Goal: Communication & Community: Connect with others

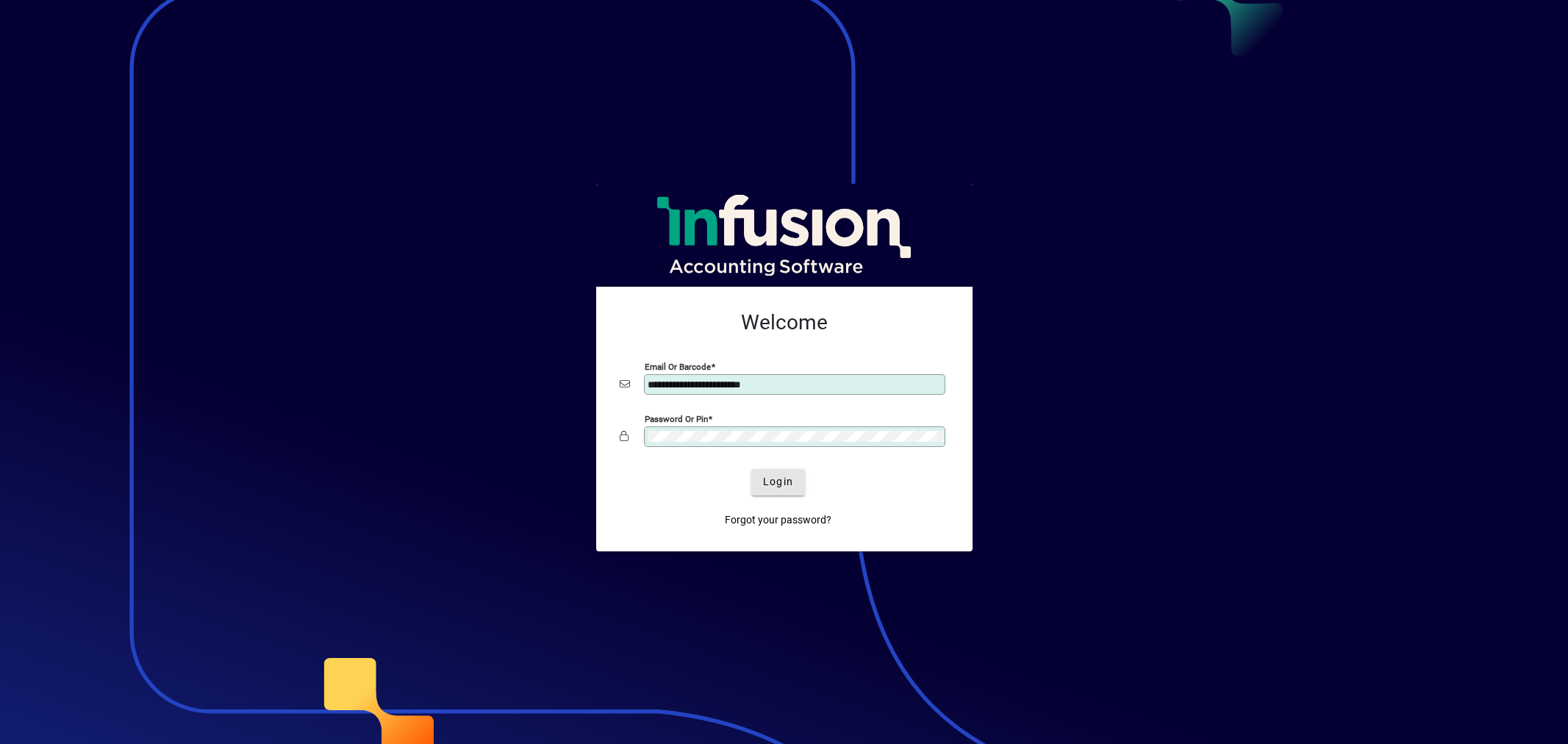
click at [768, 500] on span "submit" at bounding box center [777, 482] width 54 height 35
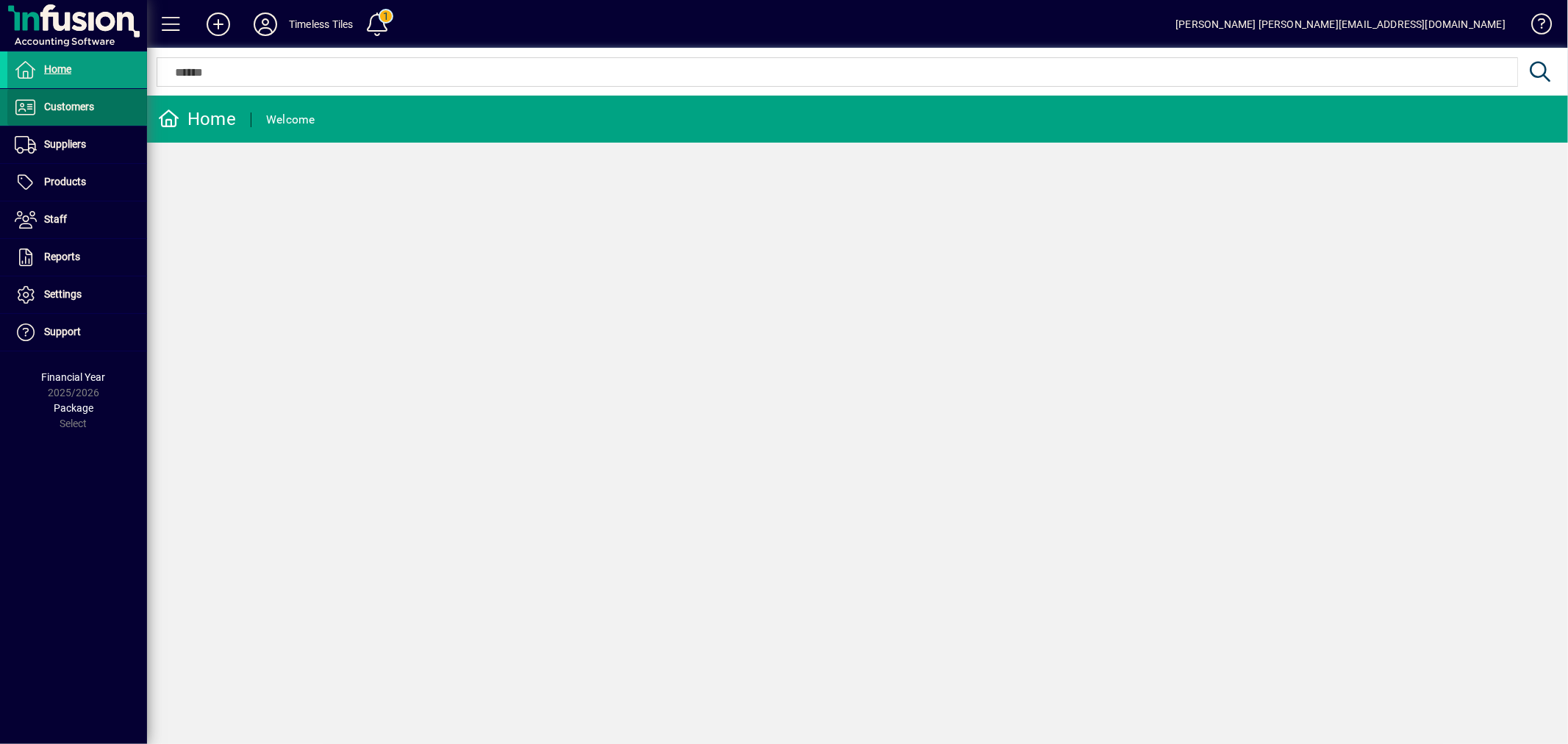
click at [85, 112] on span "Customers" at bounding box center [69, 106] width 50 height 12
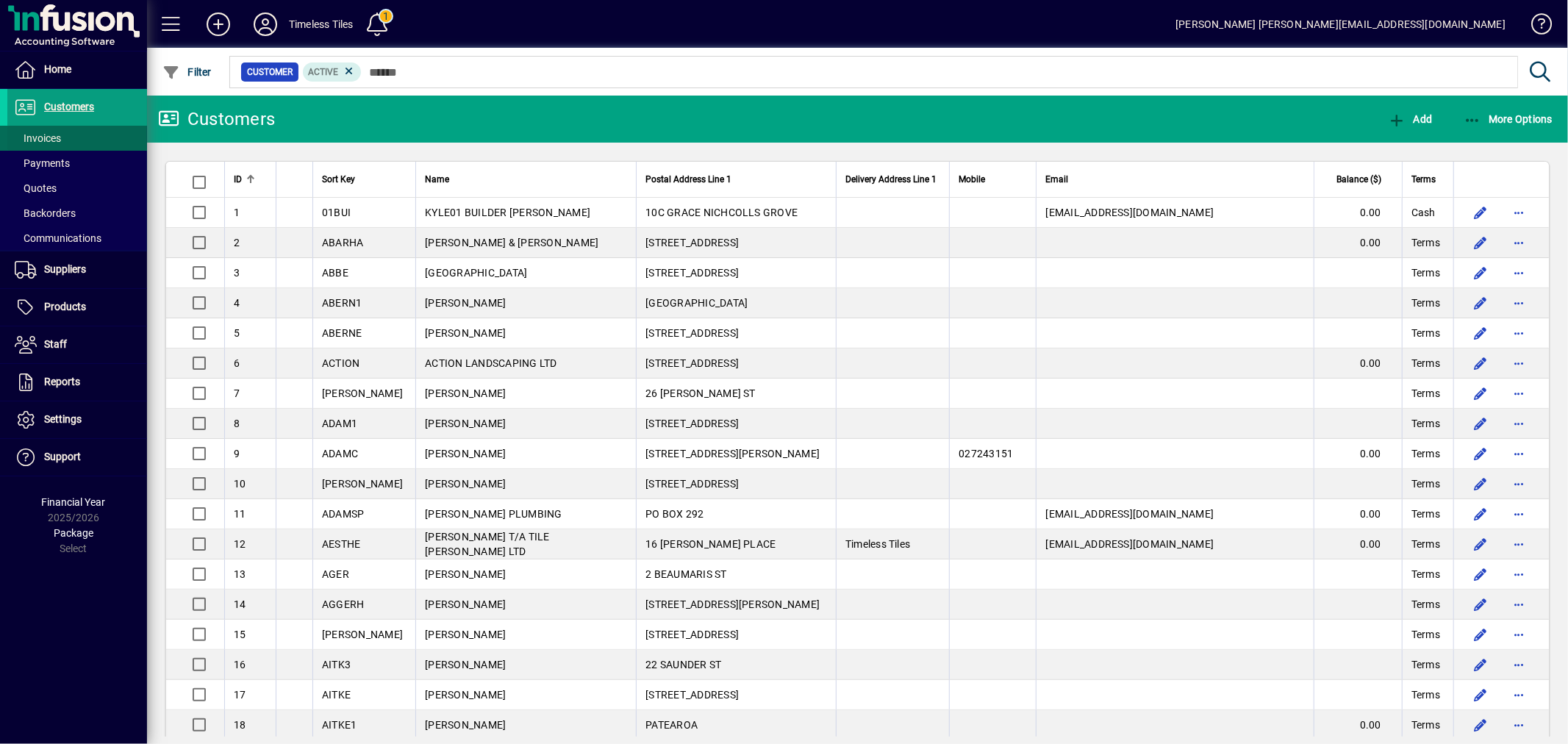
click at [82, 135] on span at bounding box center [77, 137] width 140 height 35
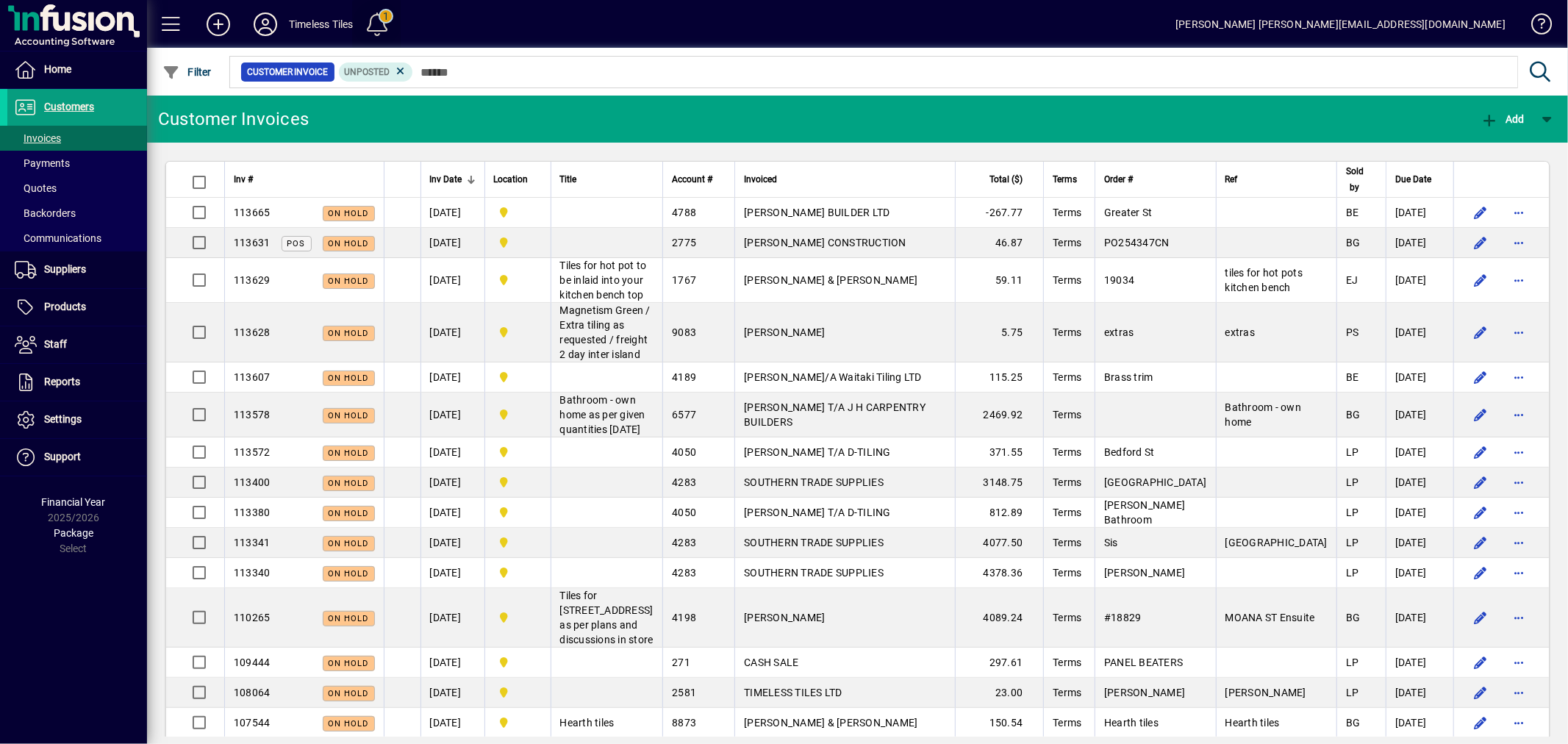
click at [370, 19] on span at bounding box center [377, 24] width 35 height 35
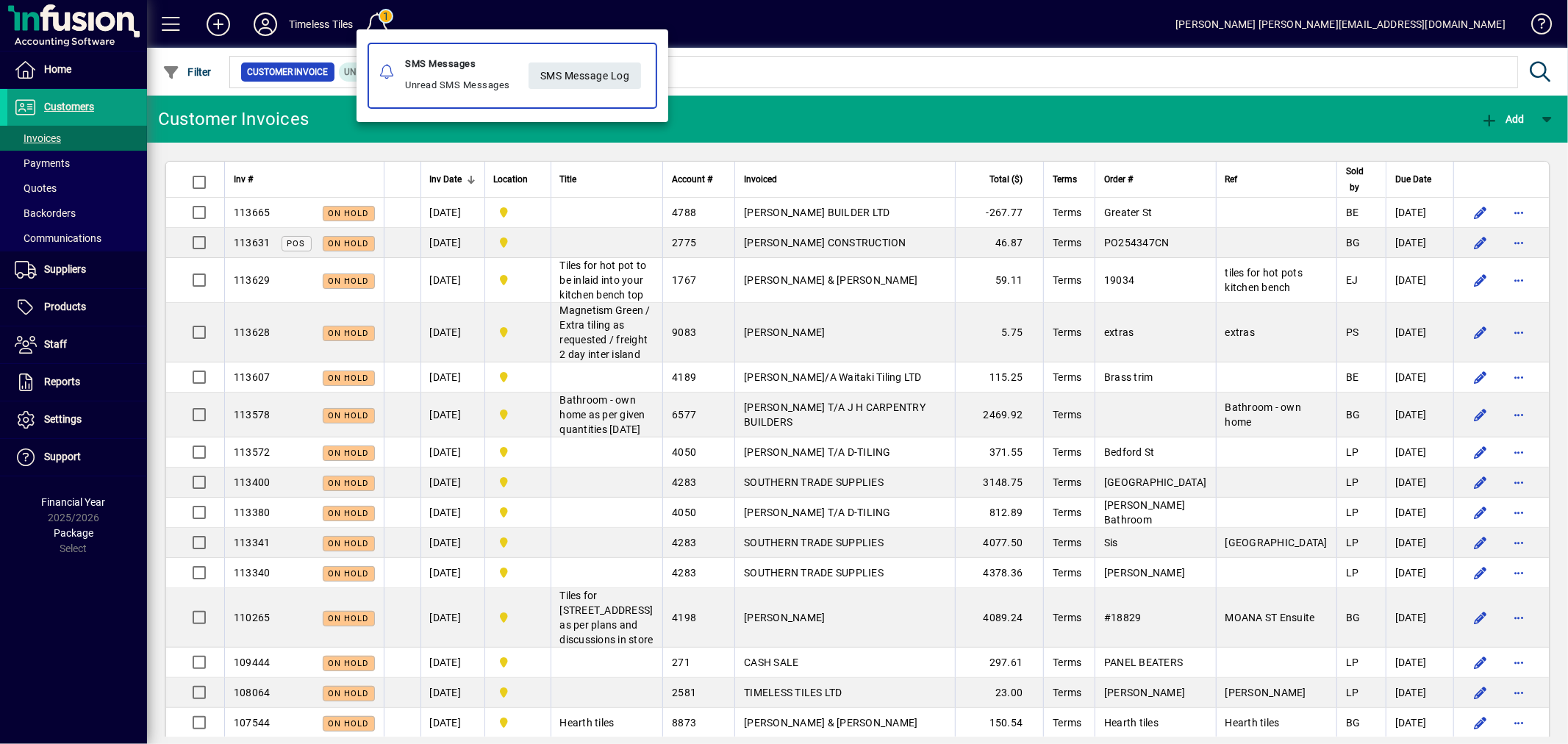
click at [379, 12] on div at bounding box center [784, 372] width 1568 height 744
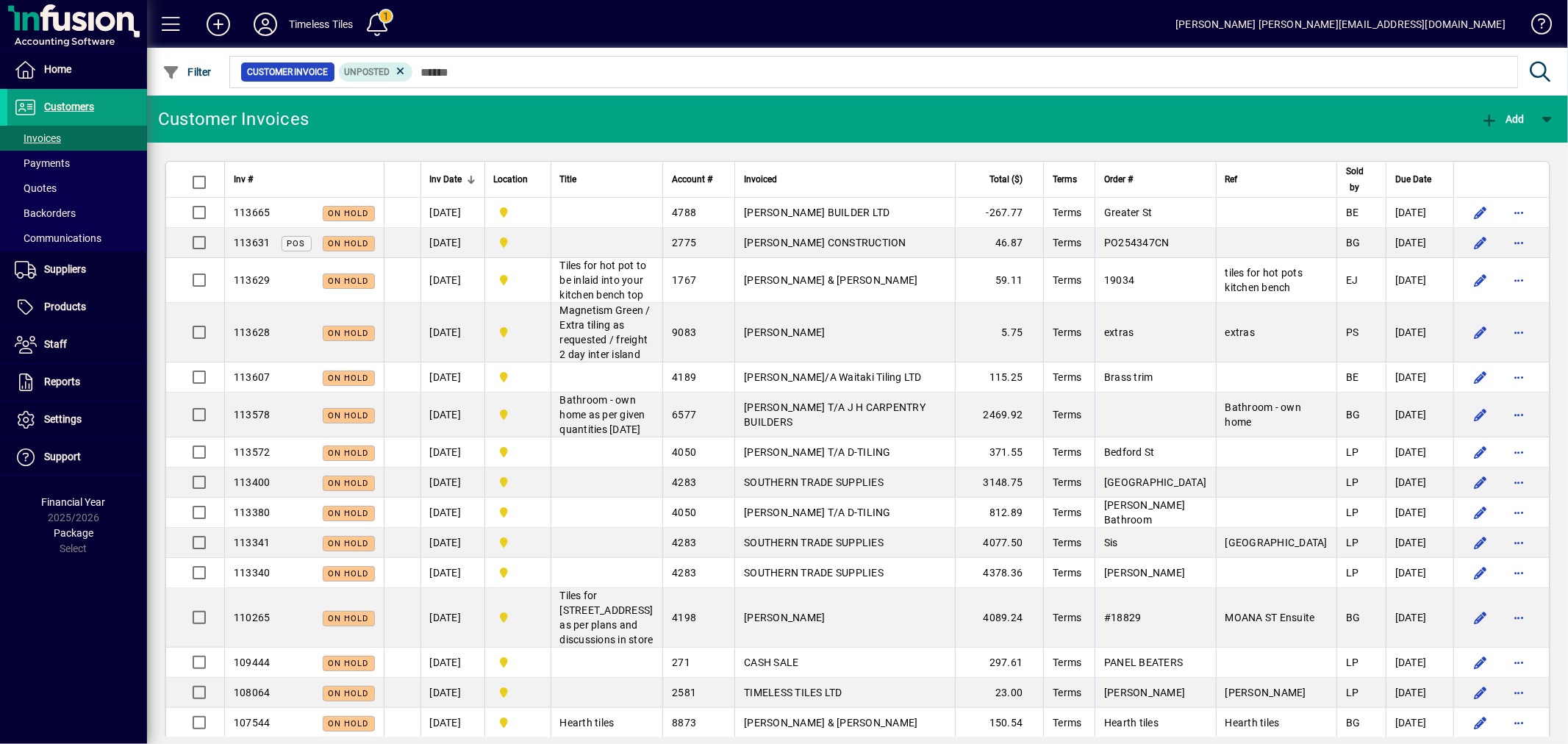
click at [510, 20] on mat-toolbar-row "Timeless Tiles 1 [PERSON_NAME] [PERSON_NAME][EMAIL_ADDRESS][DOMAIN_NAME]" at bounding box center [857, 24] width 1420 height 48
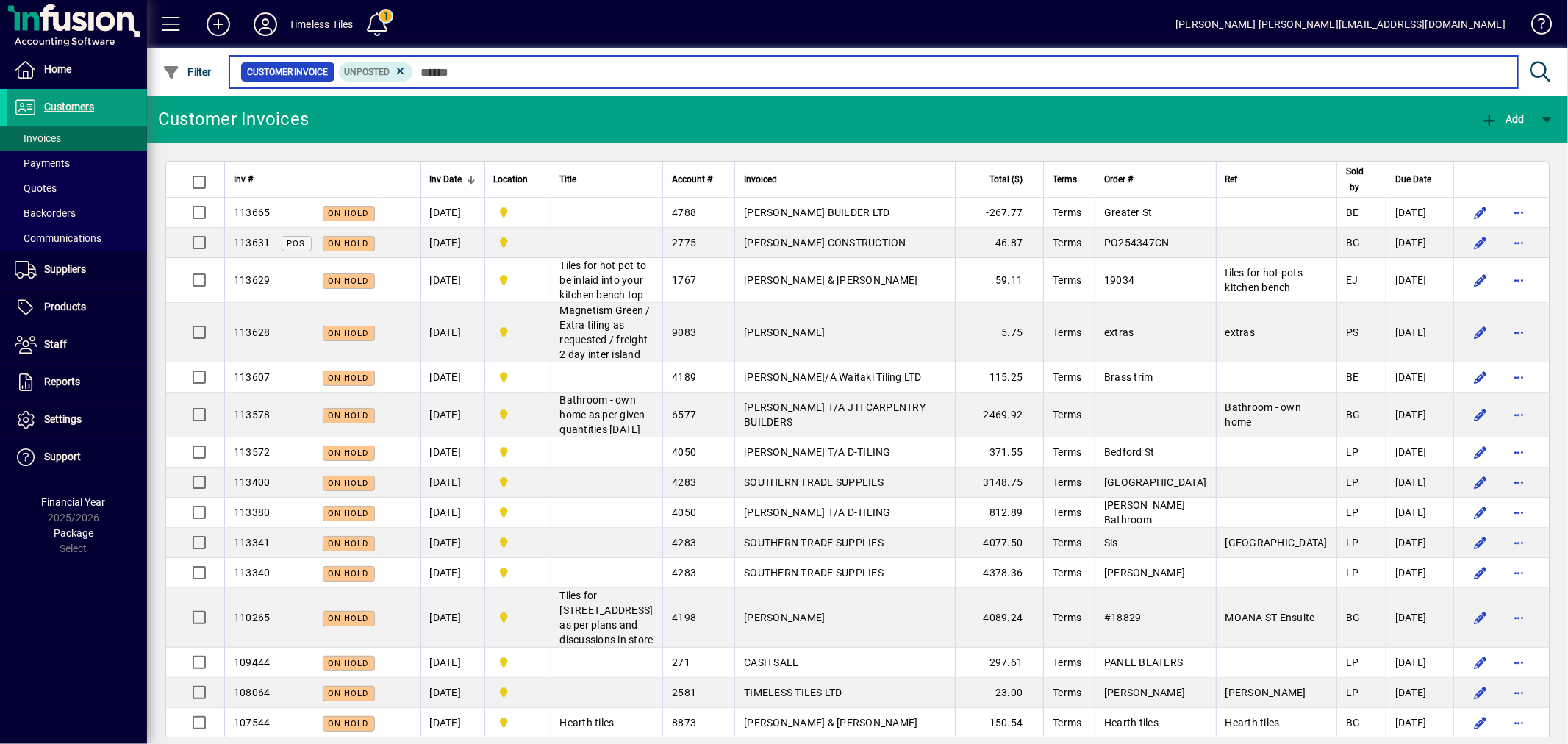
drag, startPoint x: 1119, startPoint y: 64, endPoint x: 1114, endPoint y: 79, distance: 15.8
click at [1119, 64] on input "text" at bounding box center [959, 71] width 1093 height 20
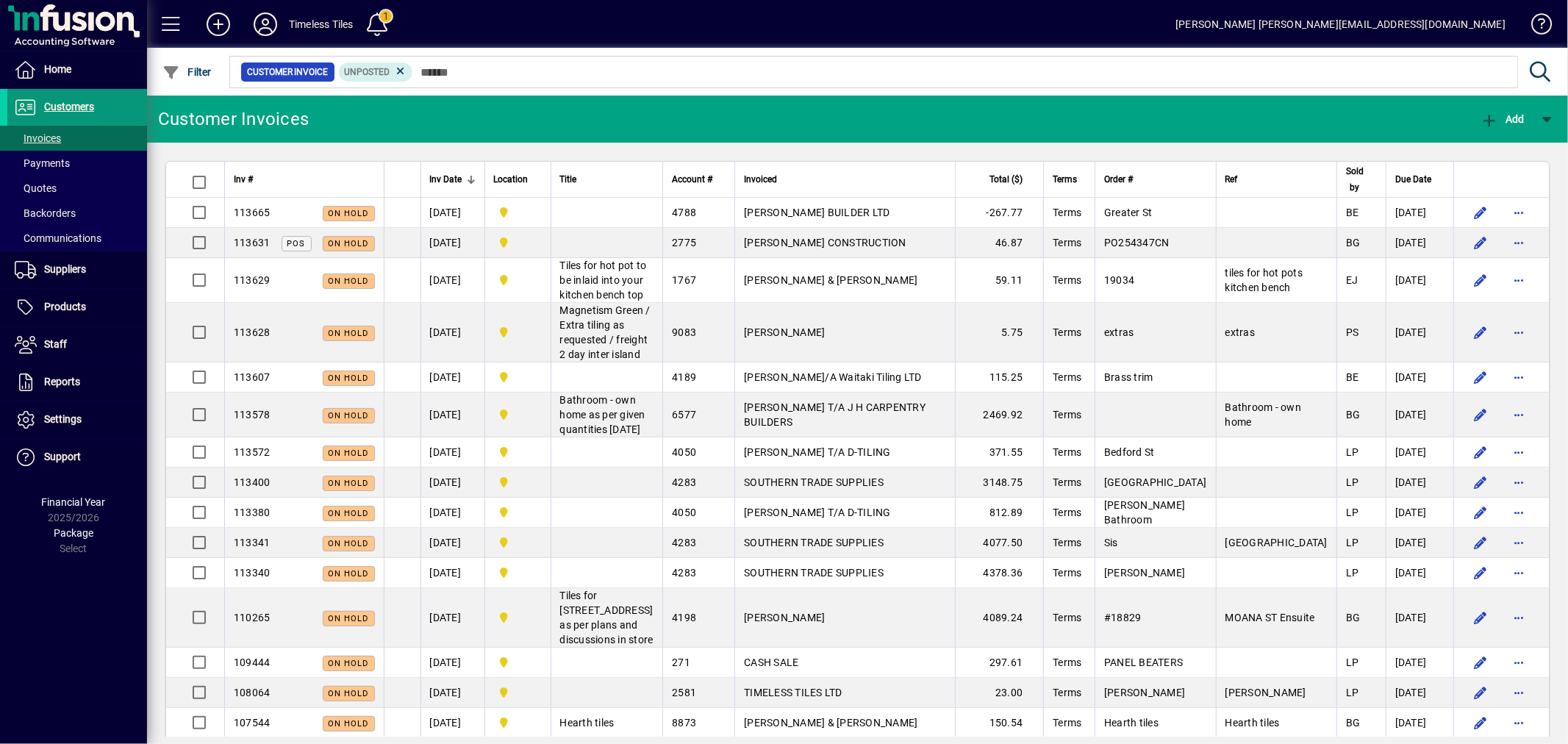
click at [61, 115] on span "Customers" at bounding box center [50, 107] width 87 height 18
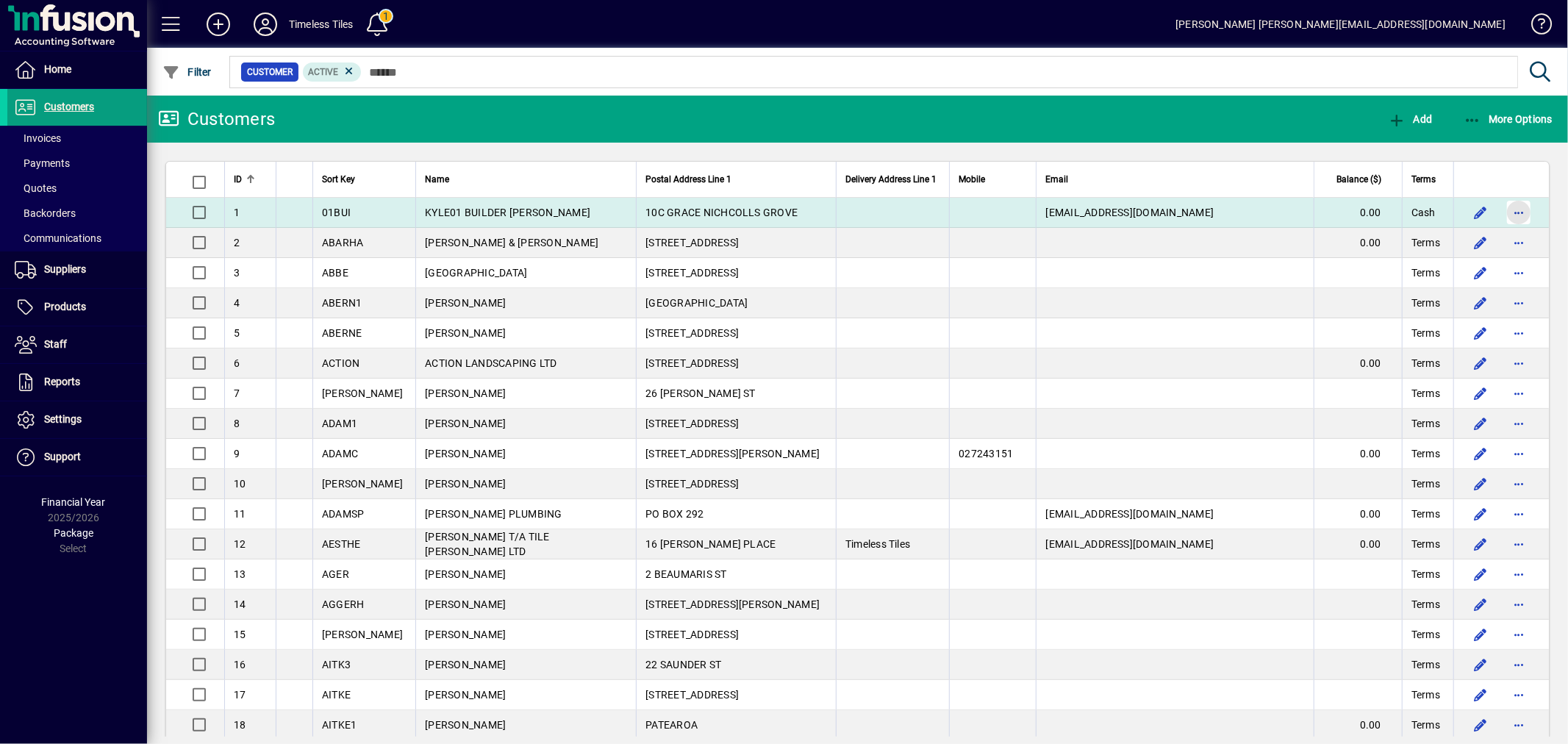
click at [1504, 213] on span "button" at bounding box center [1518, 212] width 35 height 35
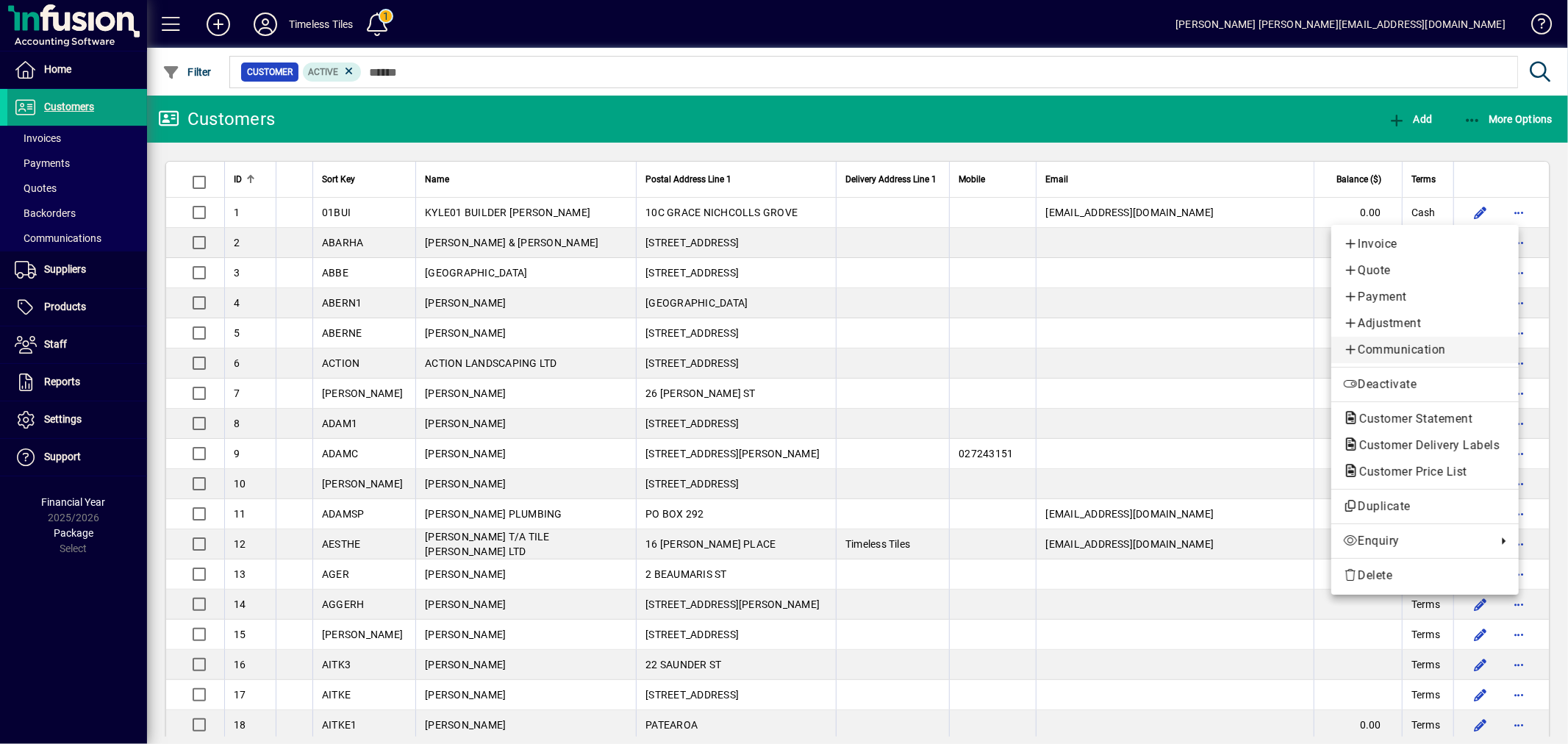
click at [1456, 349] on span "Communication" at bounding box center [1424, 349] width 164 height 18
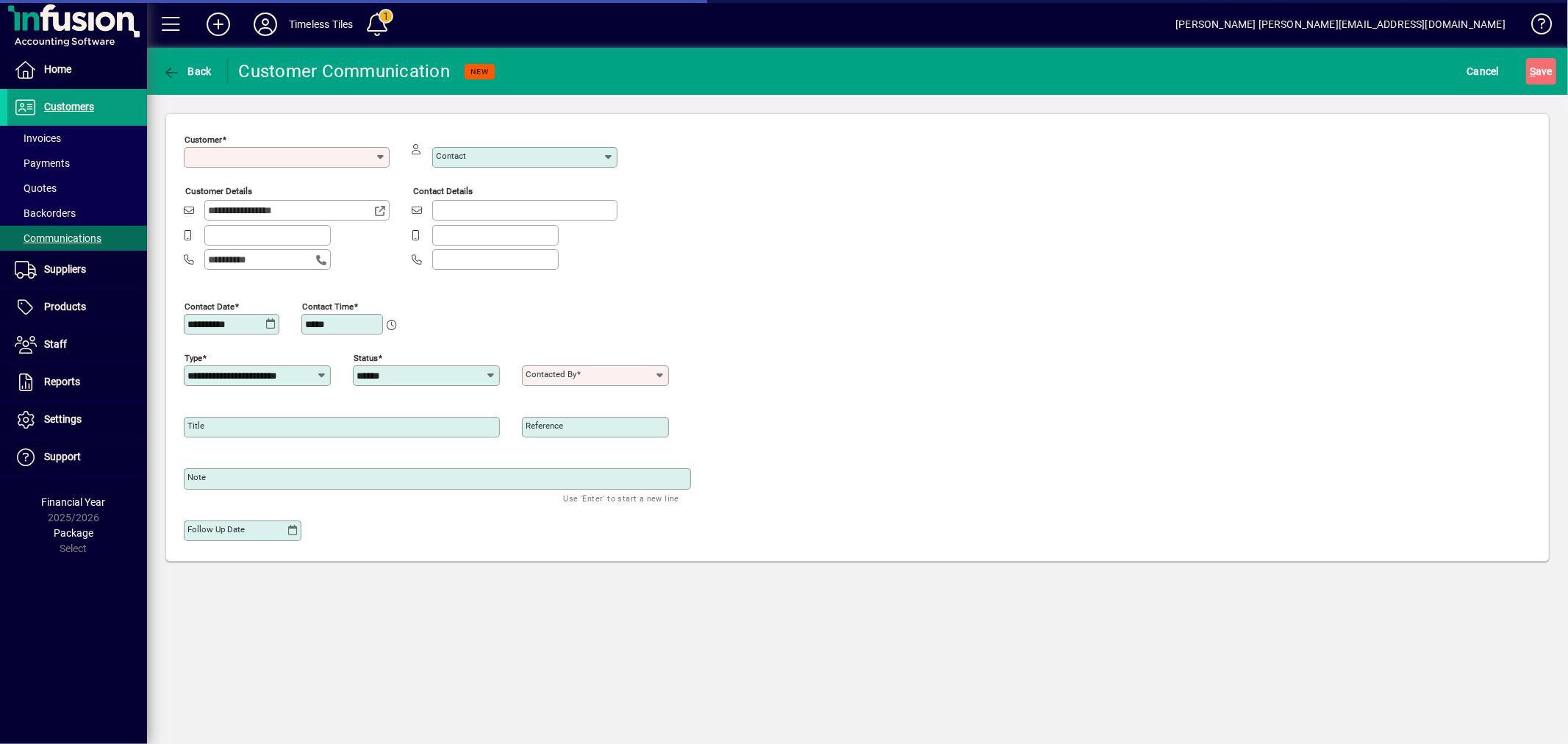
type input "**********"
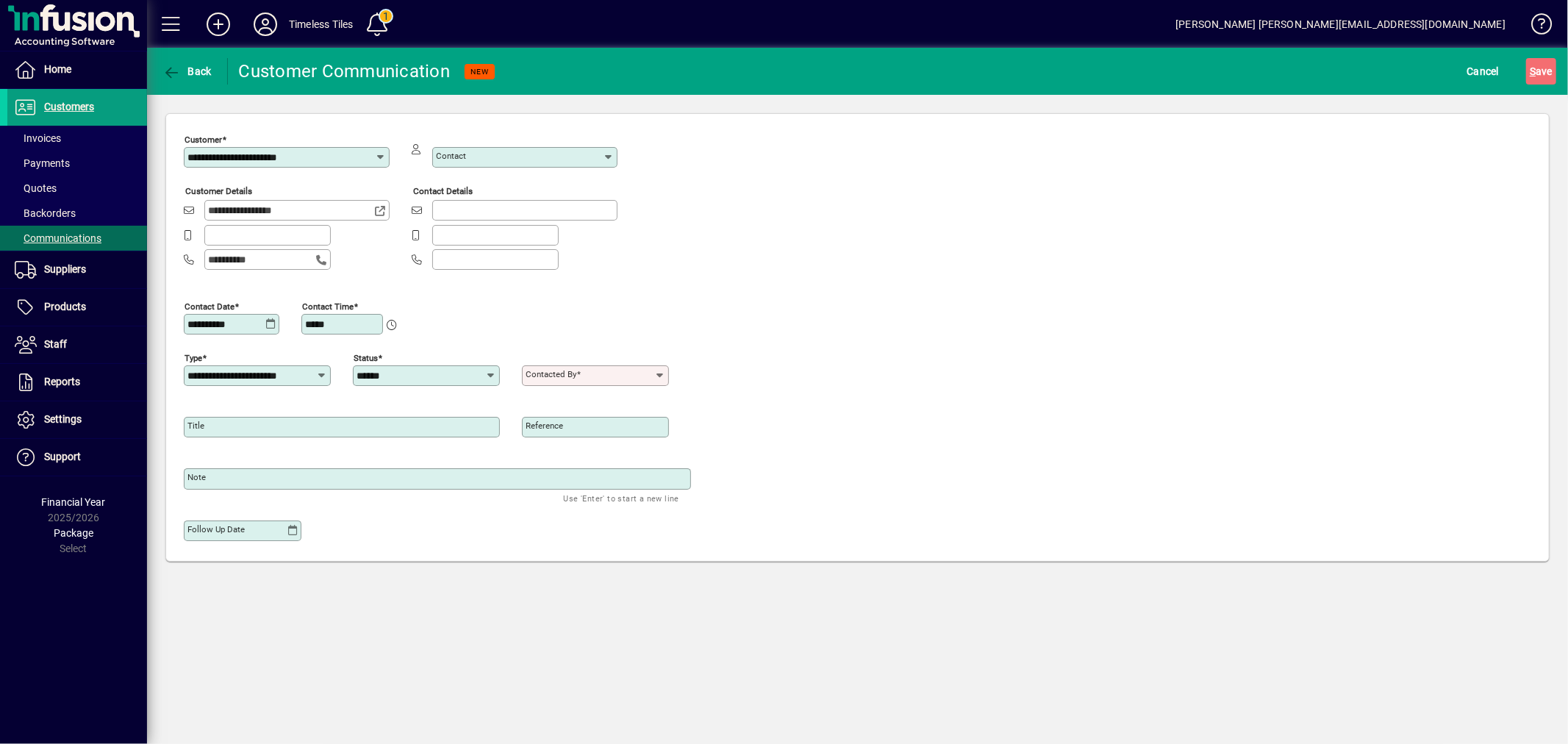
click at [655, 377] on icon at bounding box center [659, 375] width 12 height 12
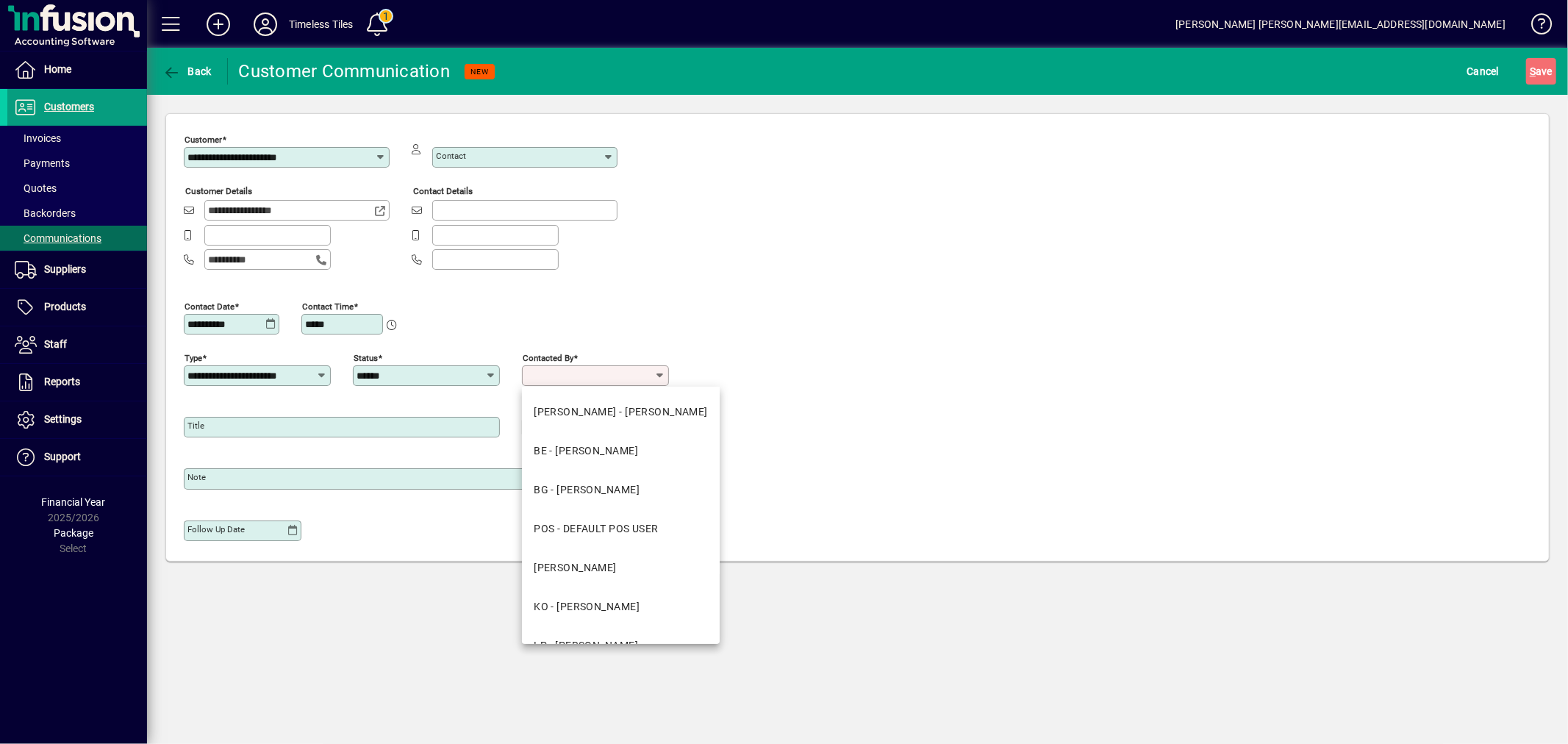
click at [706, 367] on div "**********" at bounding box center [857, 341] width 1347 height 425
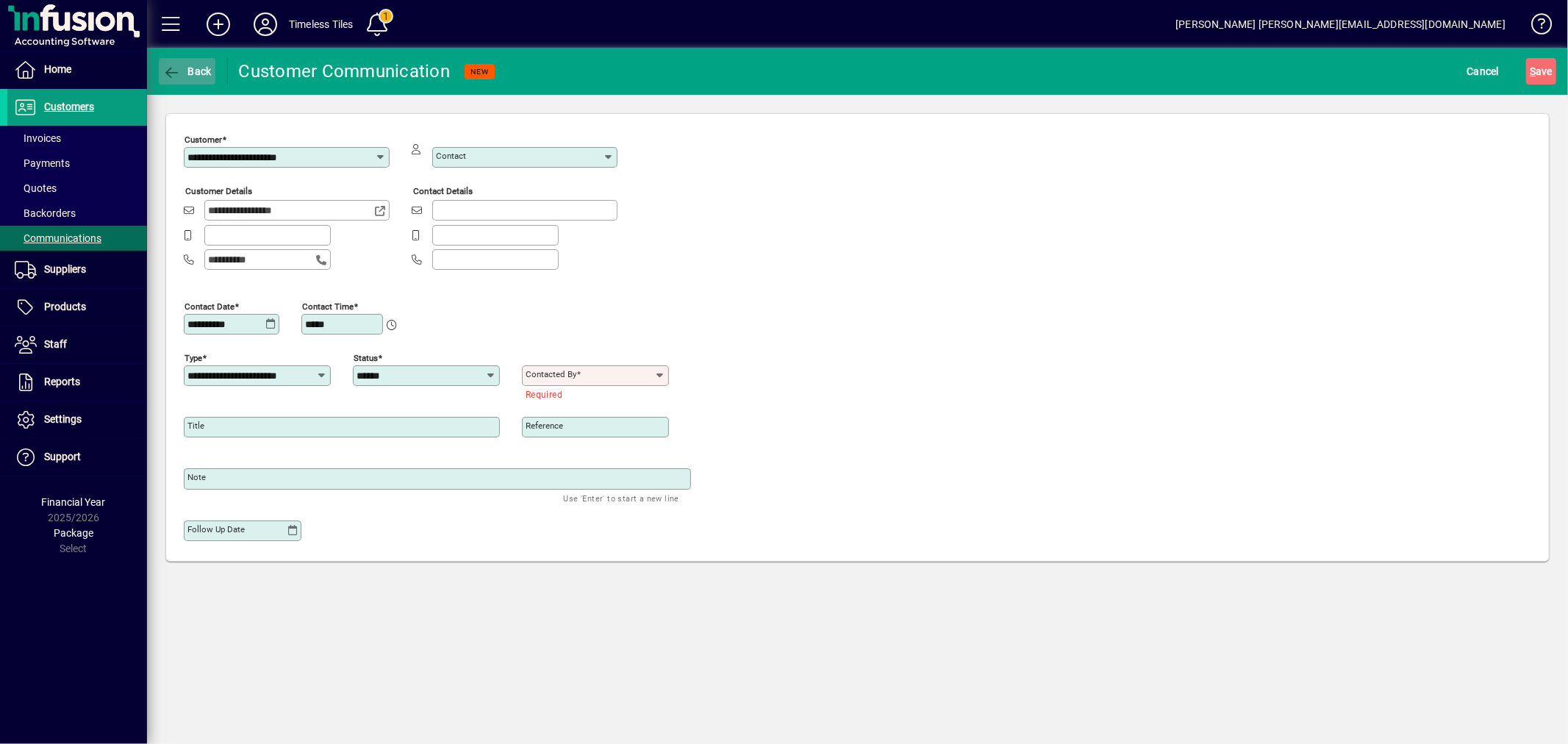
click at [193, 65] on span "Back" at bounding box center [186, 71] width 49 height 12
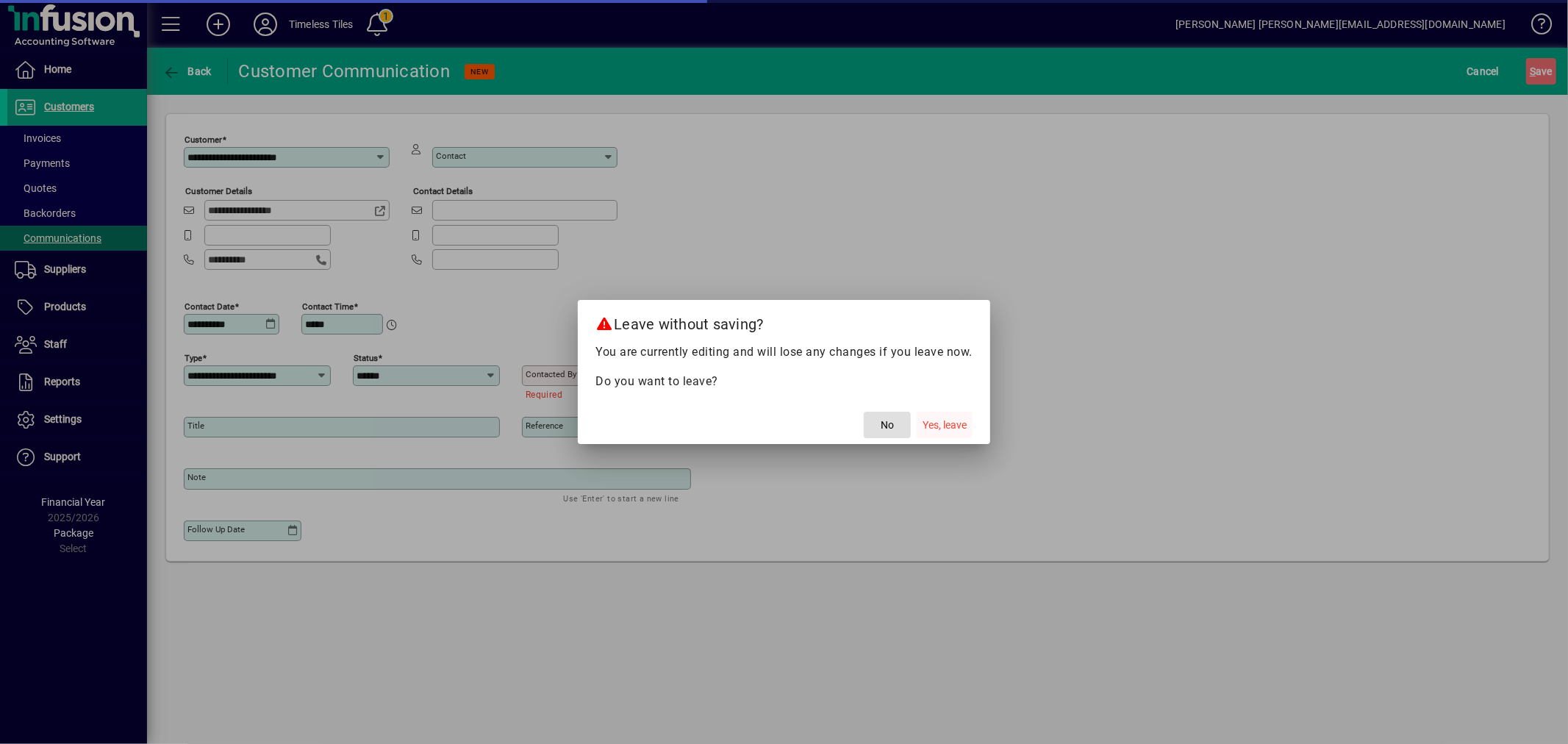
click at [934, 418] on span "Yes, leave" at bounding box center [944, 426] width 44 height 16
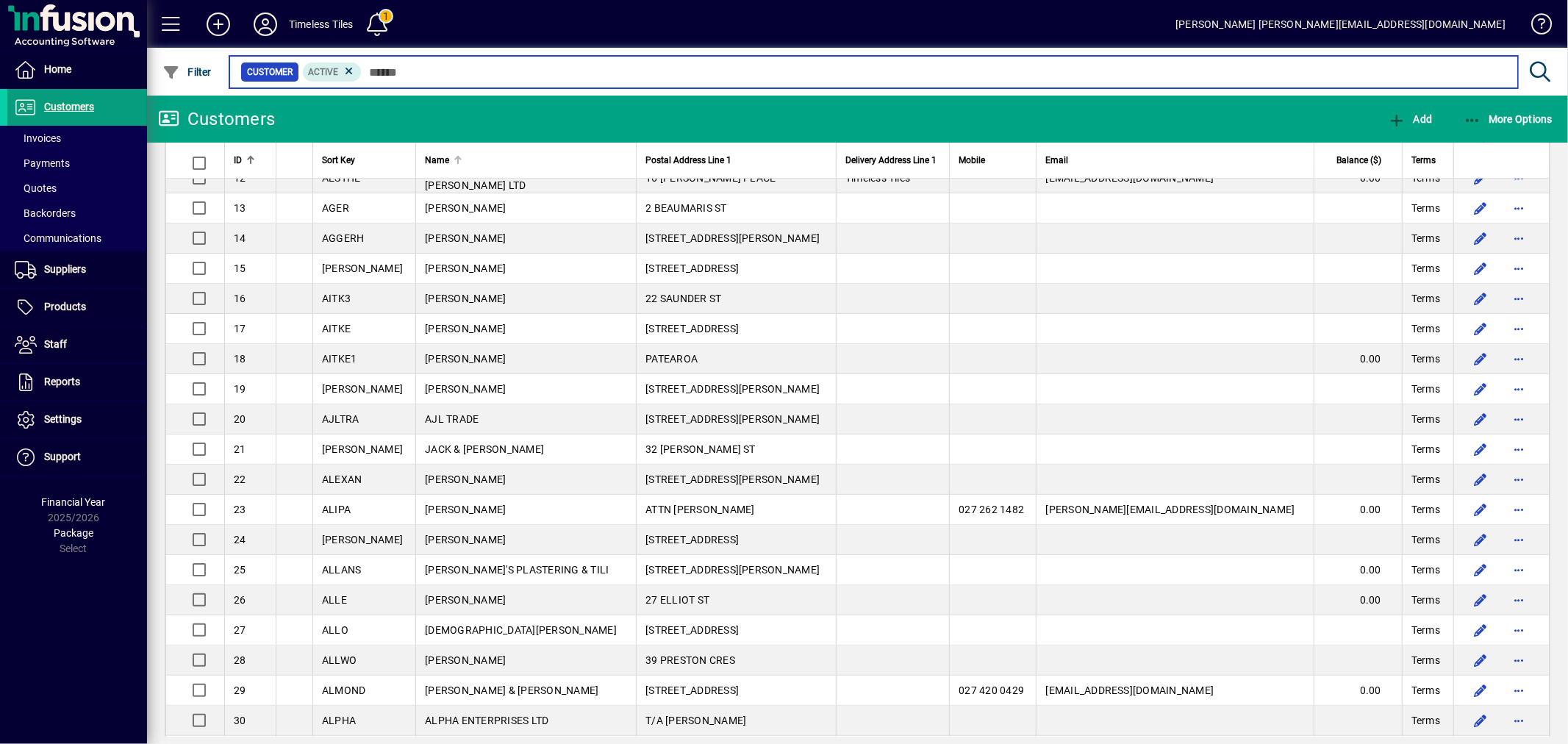
scroll to position [489, 0]
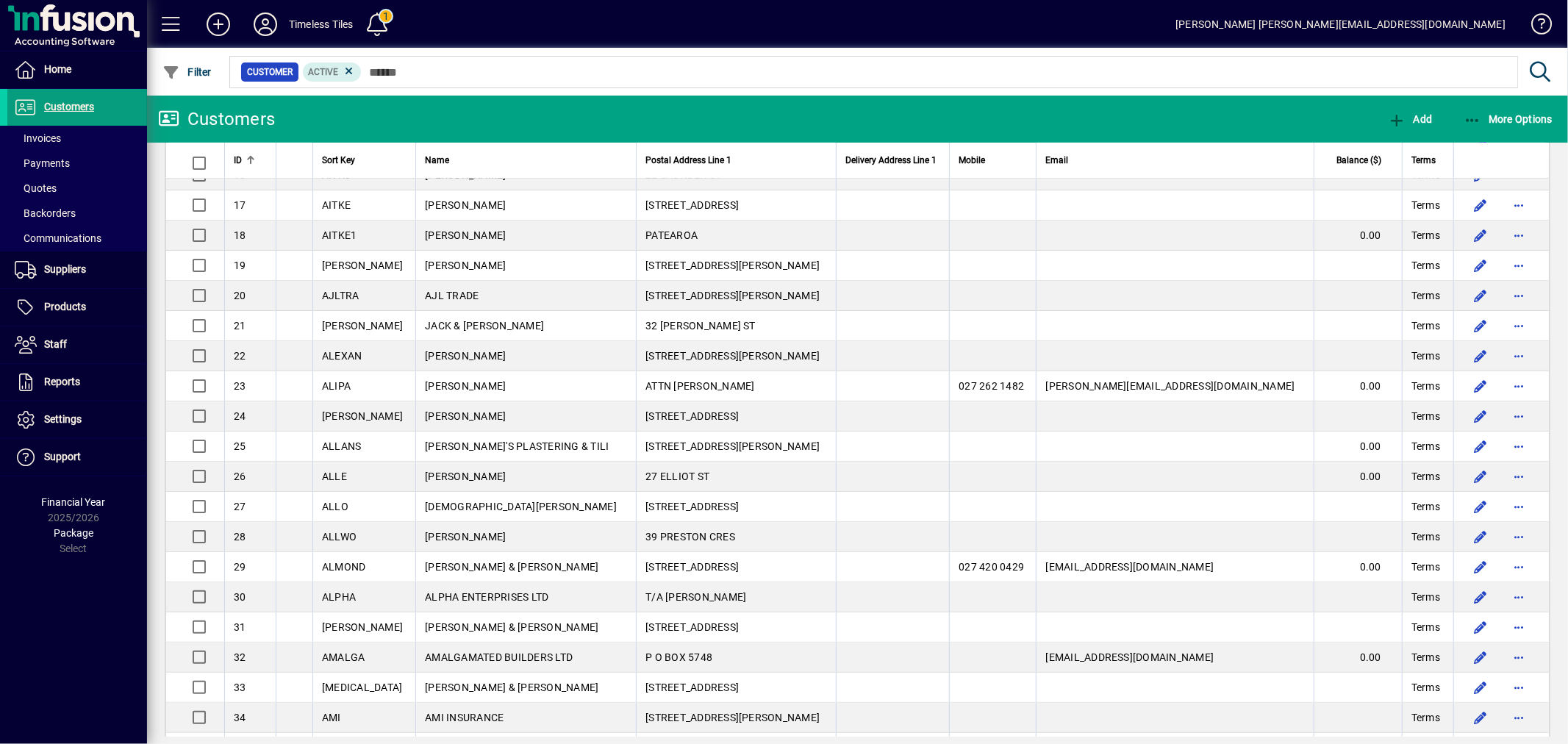
drag, startPoint x: 533, startPoint y: 361, endPoint x: 601, endPoint y: 106, distance: 263.9
click at [601, 106] on mat-toolbar-row "Customers Add More Options" at bounding box center [857, 119] width 1420 height 47
click at [601, 105] on mat-toolbar-row "Customers Add More Options" at bounding box center [857, 119] width 1420 height 47
click at [82, 64] on span at bounding box center [77, 69] width 140 height 35
